Goal: Find specific page/section: Find specific page/section

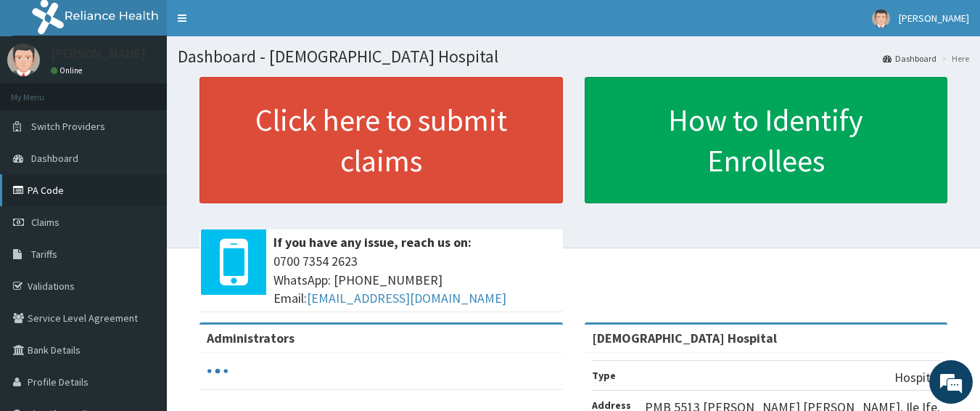
click at [48, 192] on link "PA Code" at bounding box center [83, 190] width 167 height 32
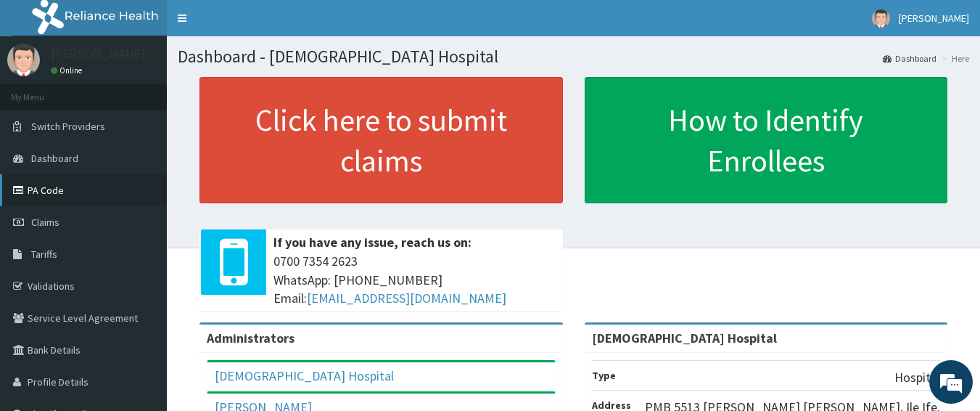
click at [83, 188] on link "PA Code" at bounding box center [83, 190] width 167 height 32
